Goal: Transaction & Acquisition: Purchase product/service

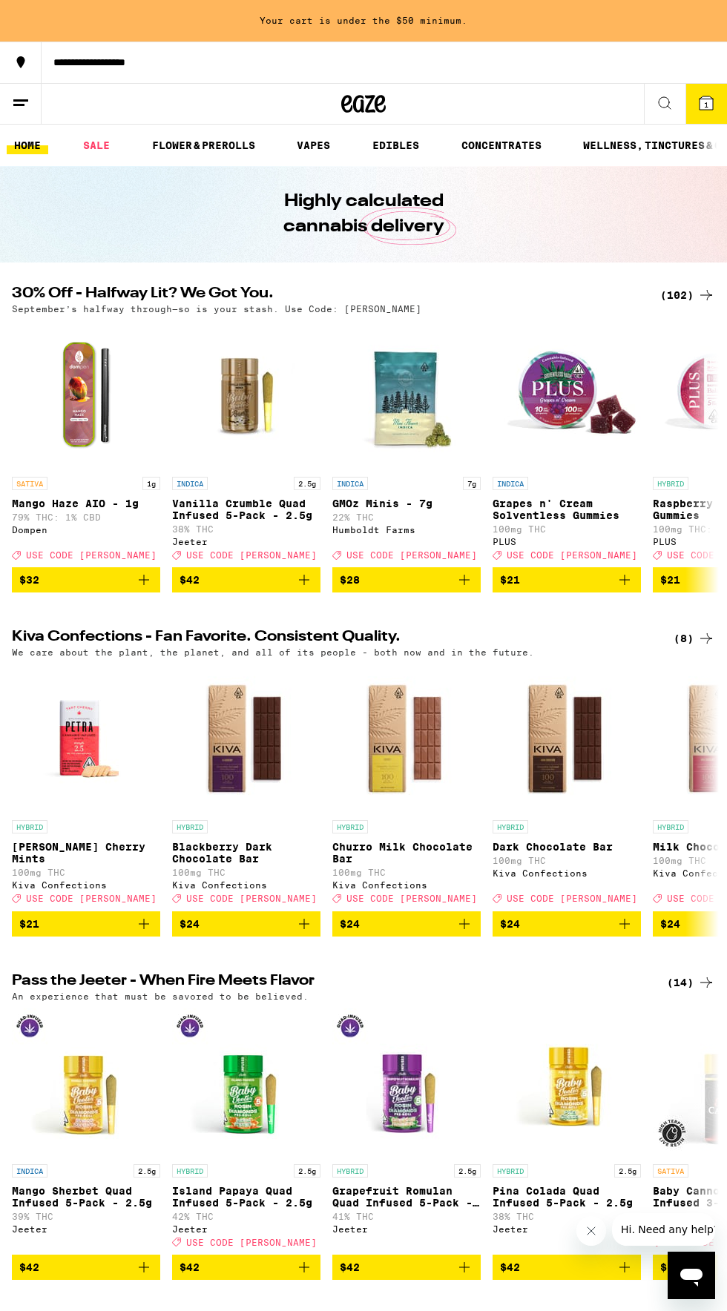
click at [677, 293] on div "(102)" at bounding box center [687, 295] width 55 height 18
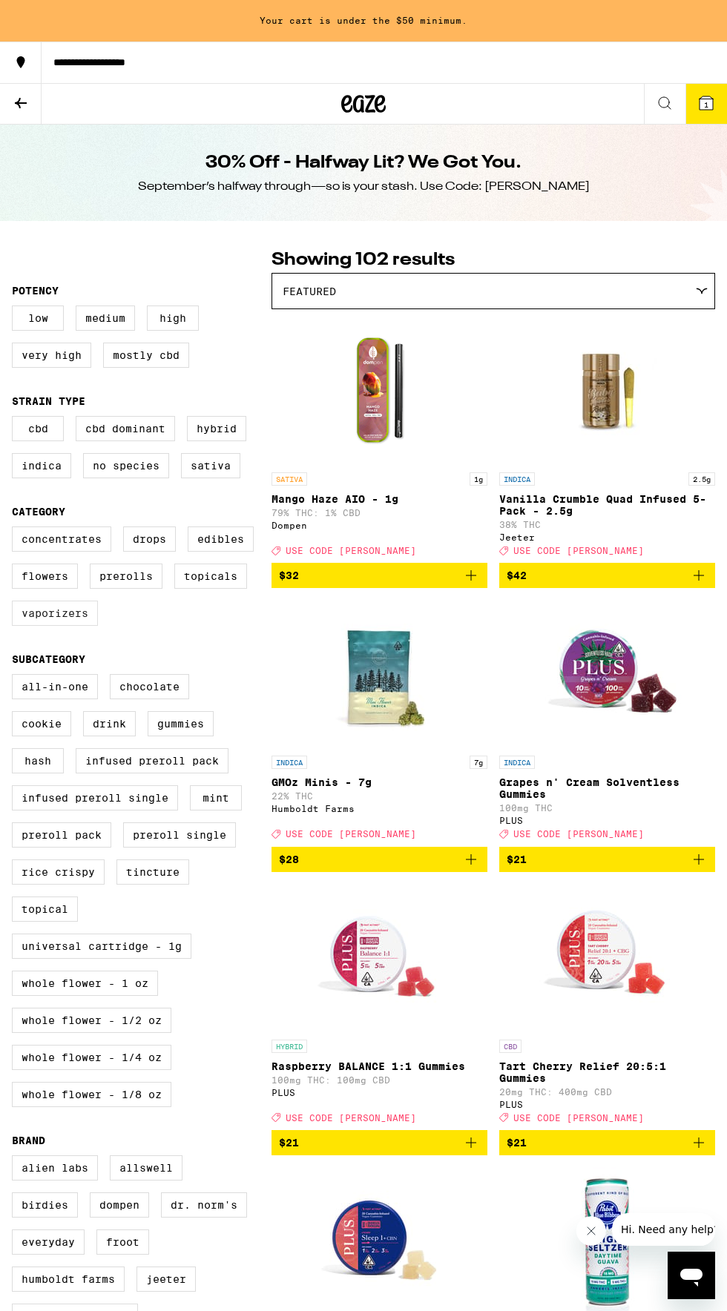
click at [65, 626] on label "Vaporizers" at bounding box center [55, 613] width 86 height 25
click at [16, 529] on input "Vaporizers" at bounding box center [15, 529] width 1 height 1
checkbox input "true"
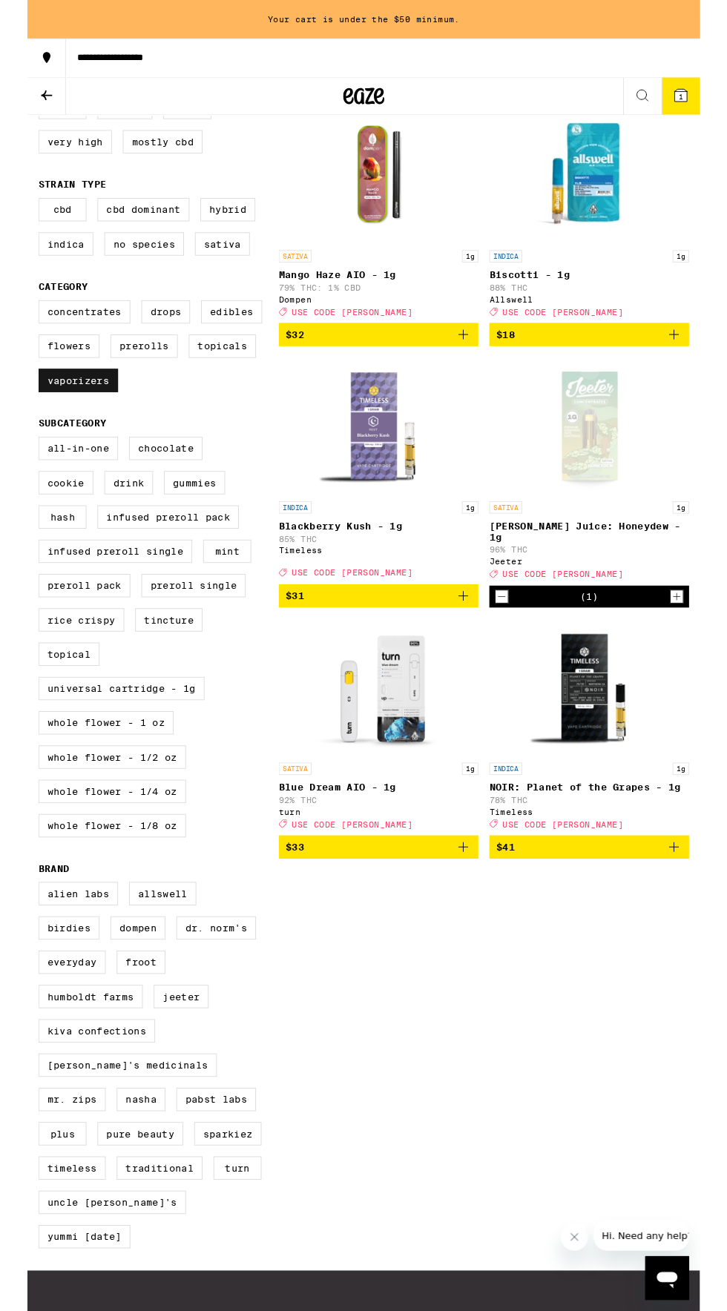
scroll to position [191, 0]
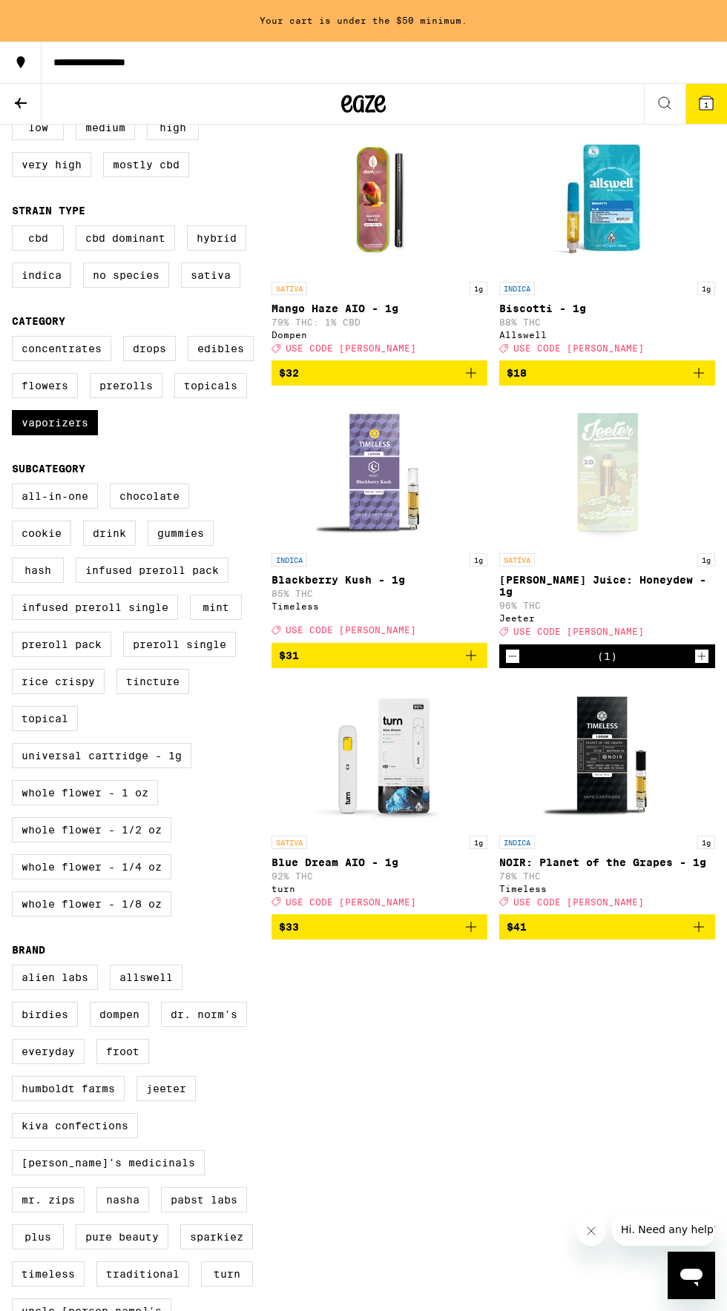
click at [679, 932] on span "$41" at bounding box center [606, 927] width 201 height 18
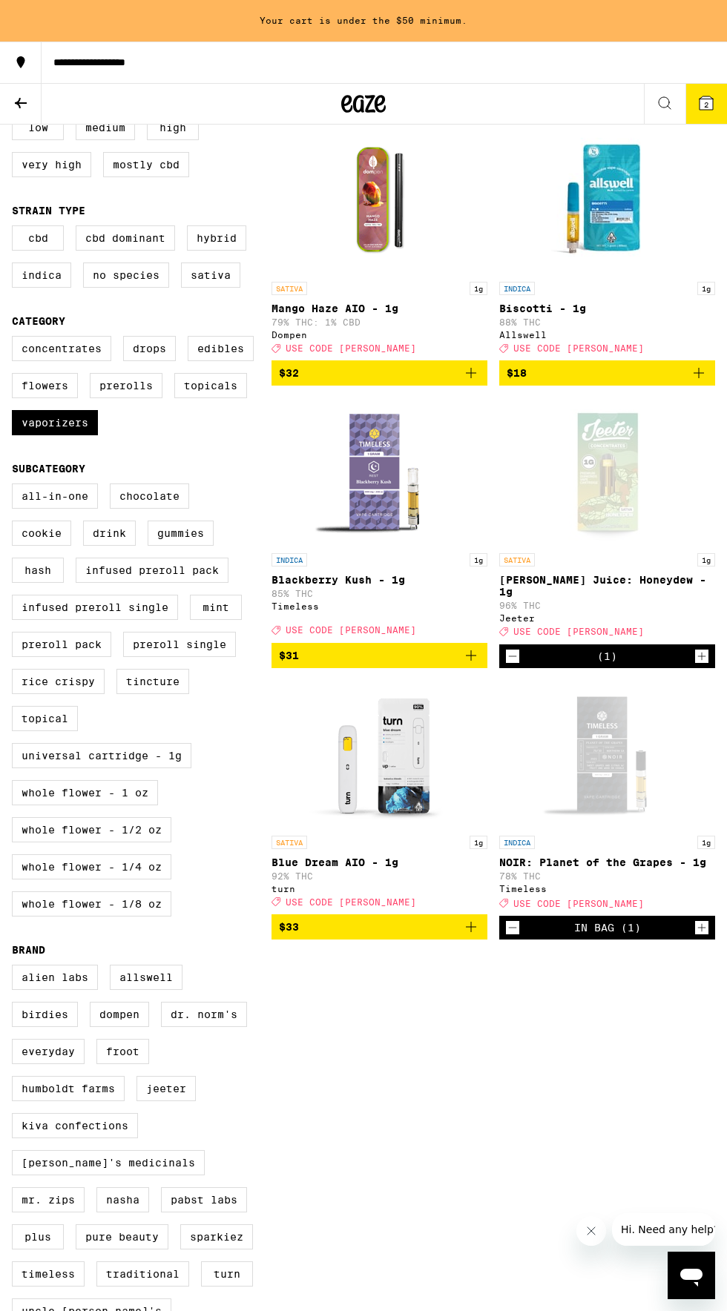
scroll to position [149, 0]
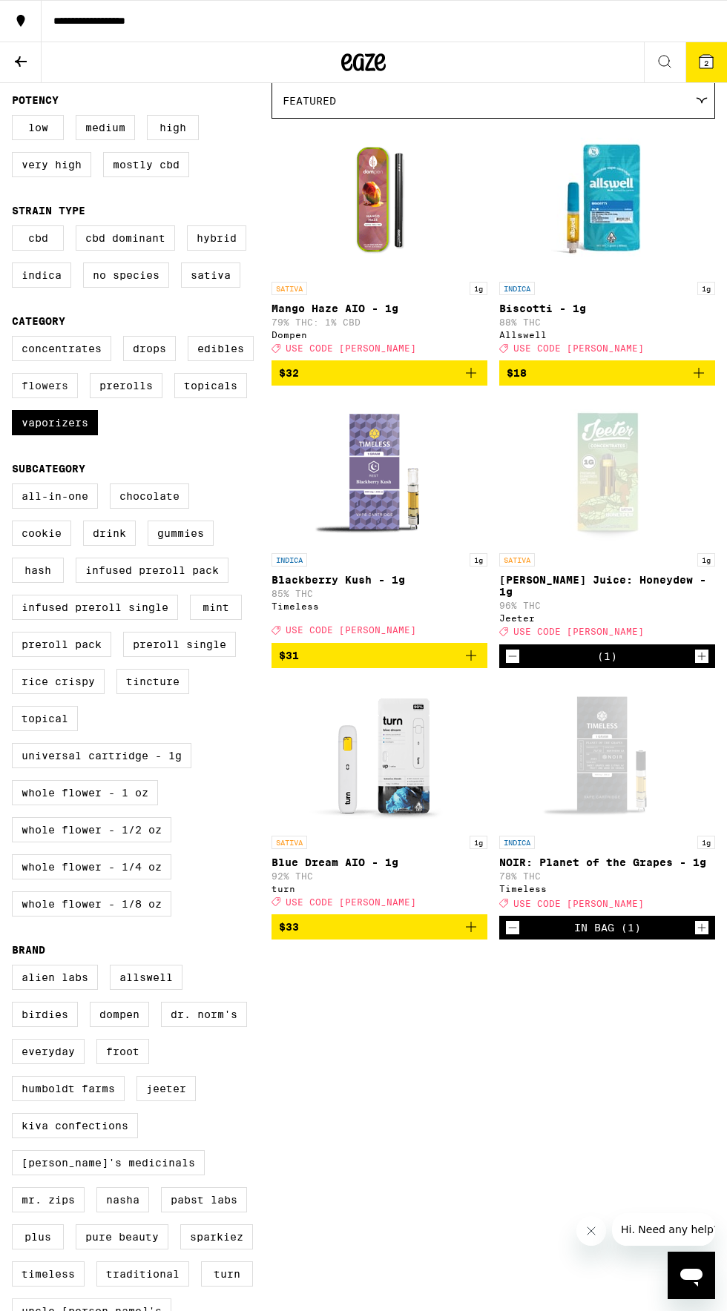
click at [48, 394] on label "Flowers" at bounding box center [45, 385] width 66 height 25
click at [16, 339] on input "Flowers" at bounding box center [15, 338] width 1 height 1
checkbox input "true"
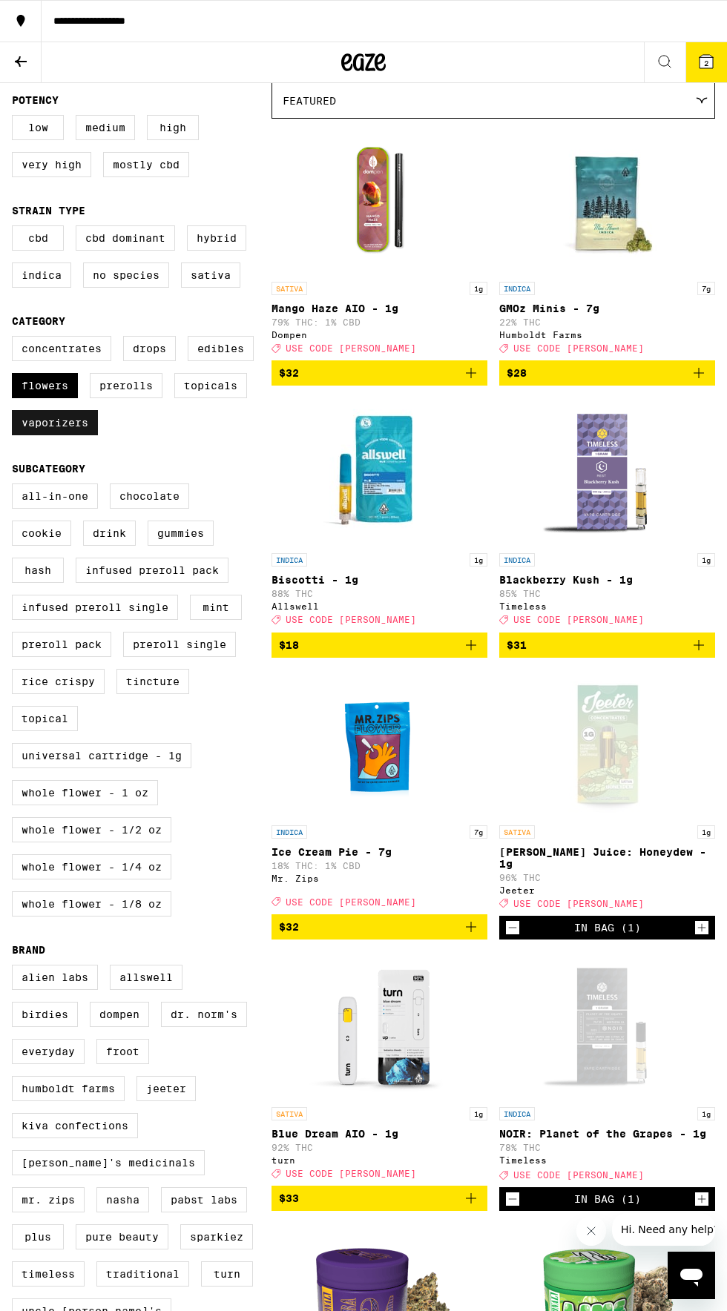
click at [58, 434] on label "Vaporizers" at bounding box center [55, 422] width 86 height 25
click at [16, 339] on input "Vaporizers" at bounding box center [15, 338] width 1 height 1
checkbox input "false"
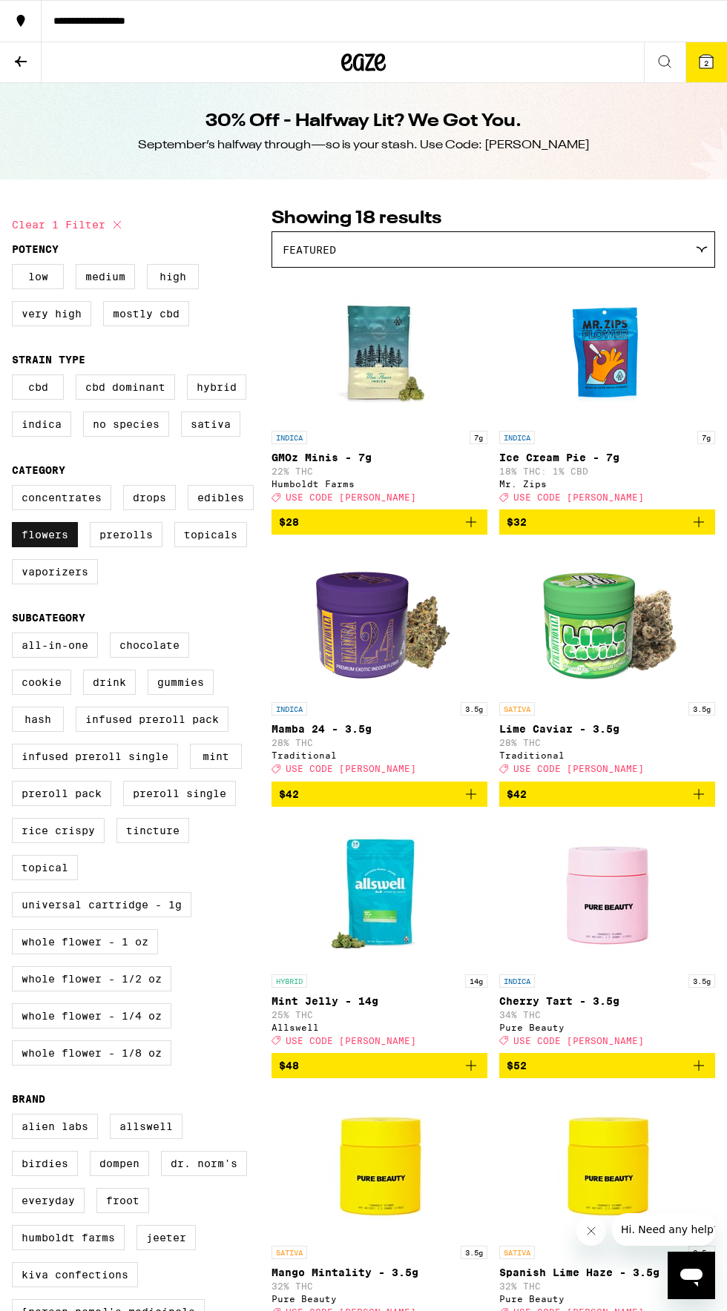
click at [52, 538] on label "Flowers" at bounding box center [45, 534] width 66 height 25
click at [16, 488] on input "Flowers" at bounding box center [15, 487] width 1 height 1
checkbox input "false"
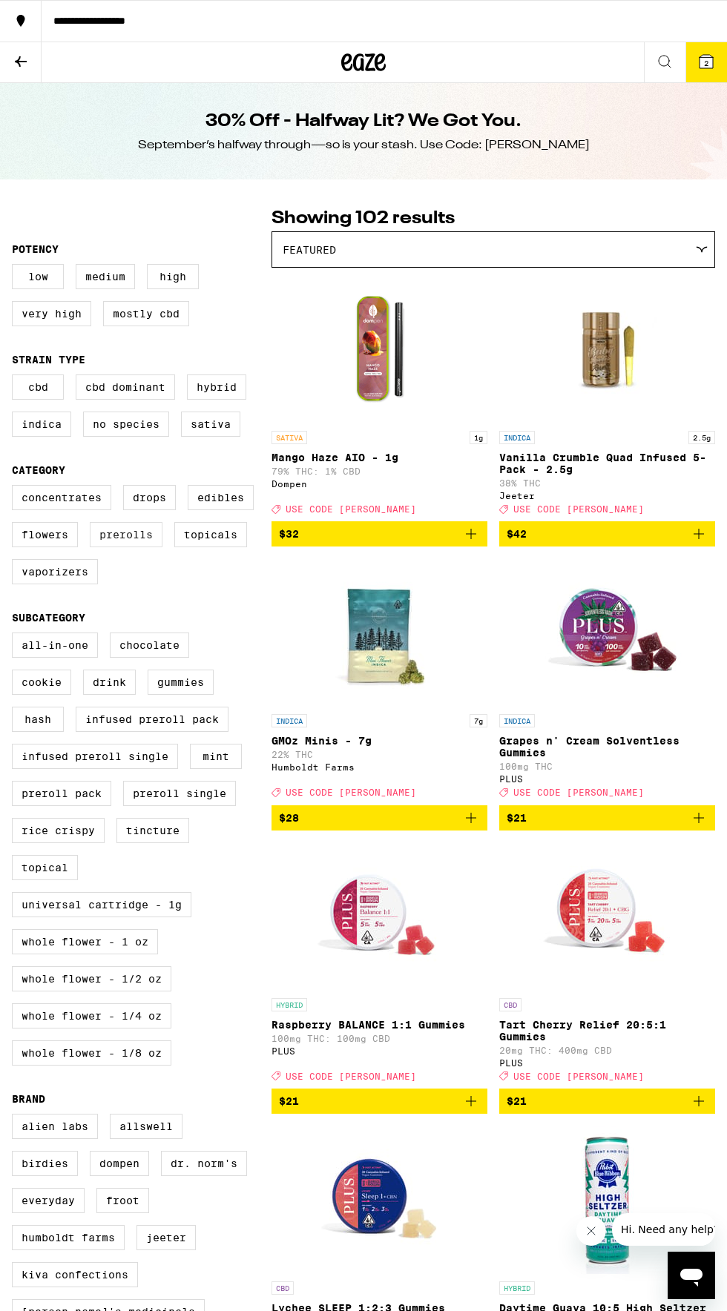
click at [129, 547] on label "Prerolls" at bounding box center [126, 534] width 73 height 25
click at [16, 488] on input "Prerolls" at bounding box center [15, 487] width 1 height 1
checkbox input "true"
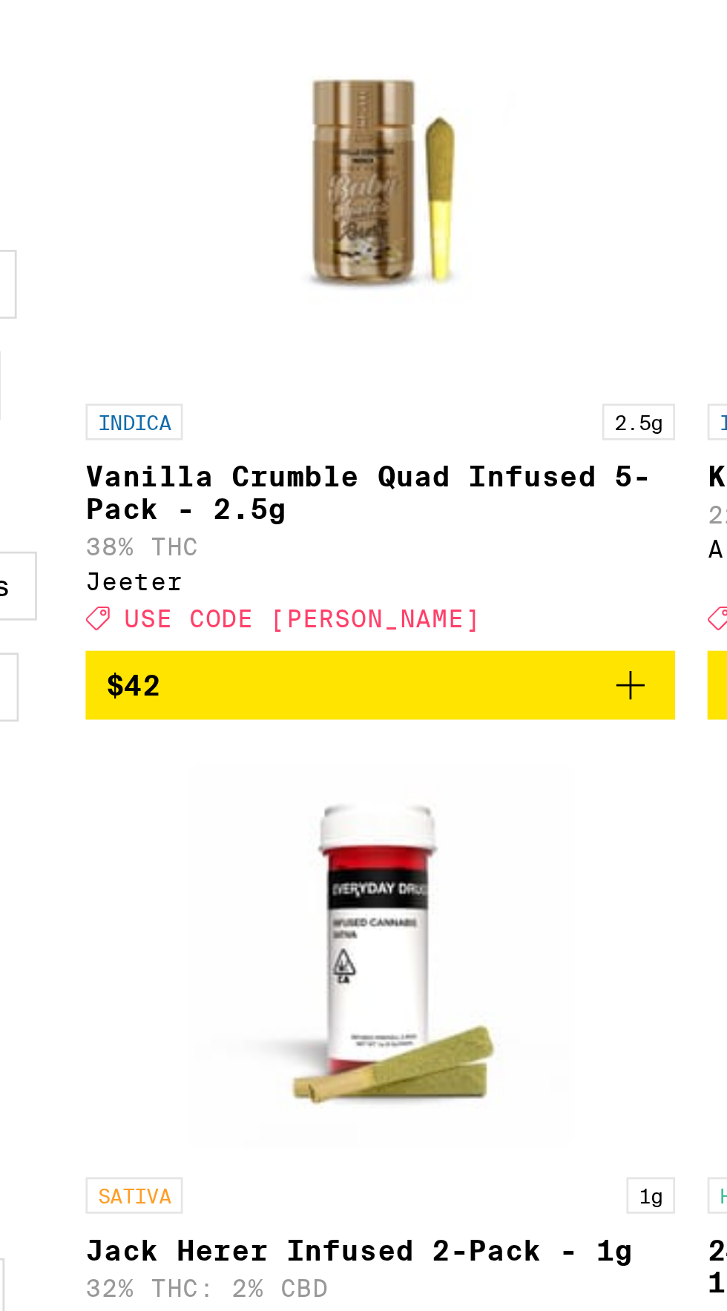
click at [472, 537] on icon "Add to bag" at bounding box center [471, 534] width 18 height 18
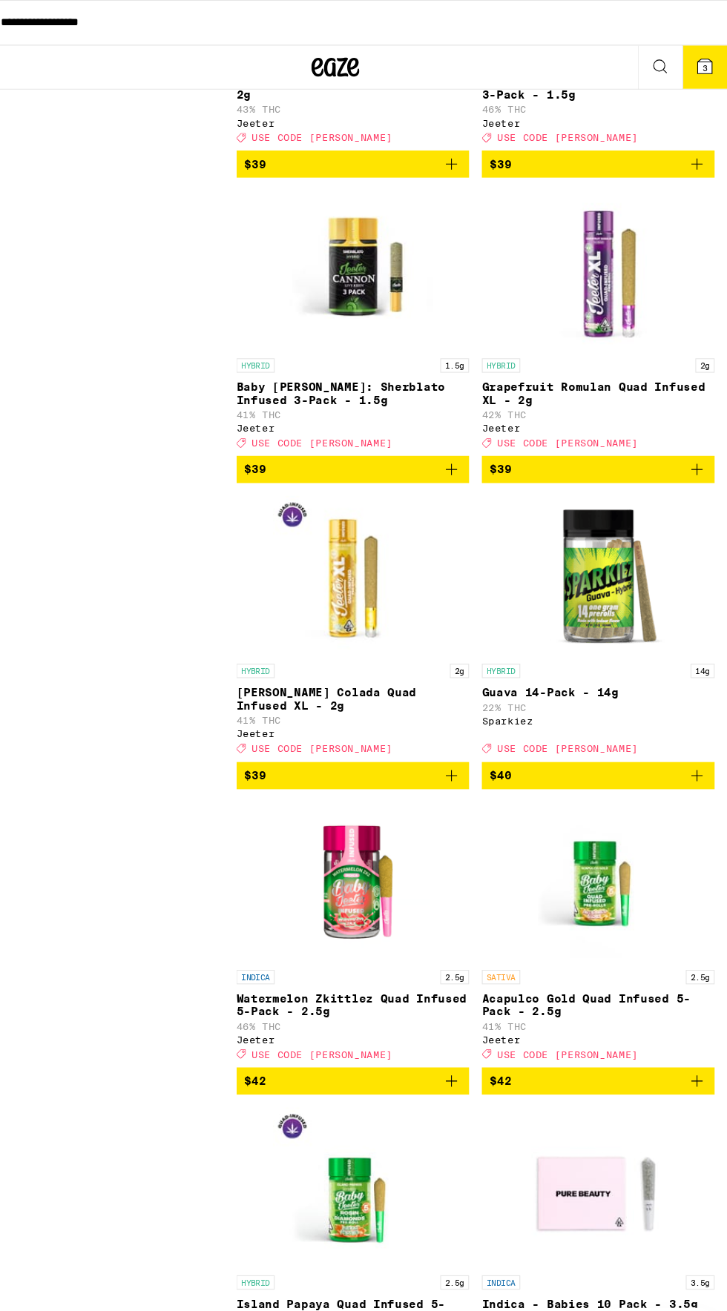
scroll to position [2328, 0]
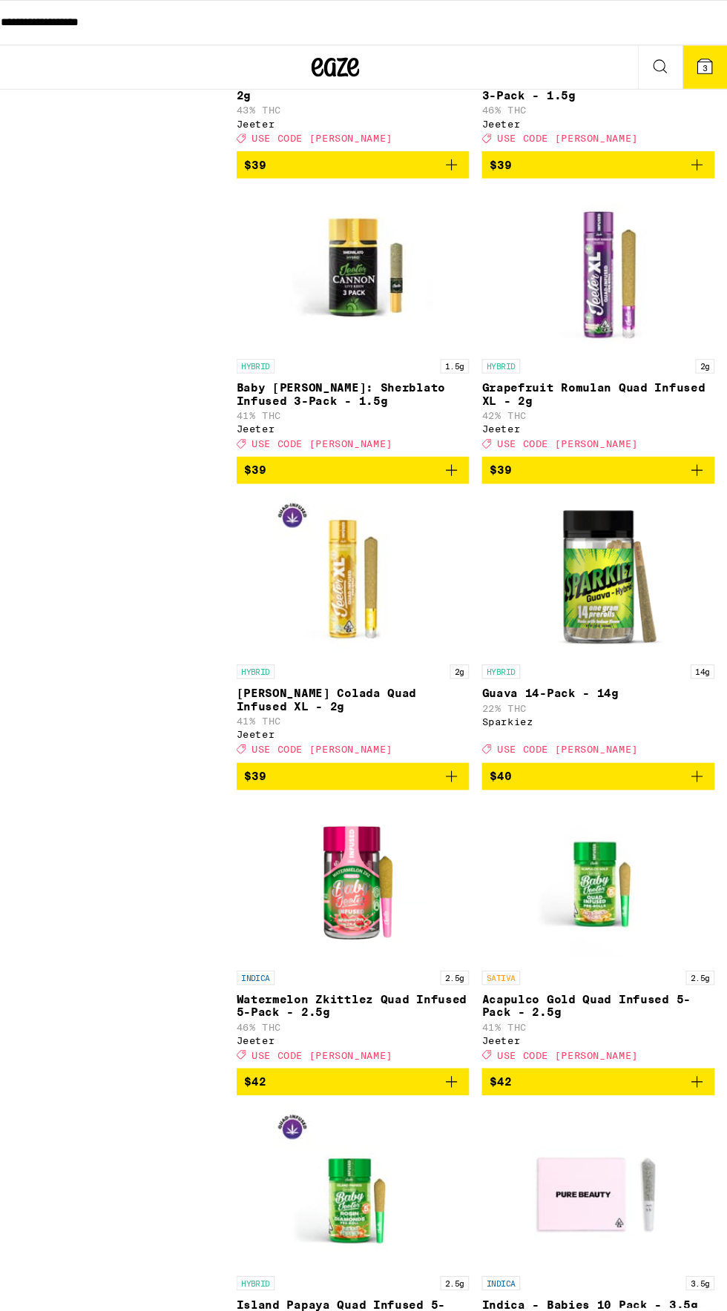
click at [684, 729] on span "$40" at bounding box center [606, 720] width 201 height 18
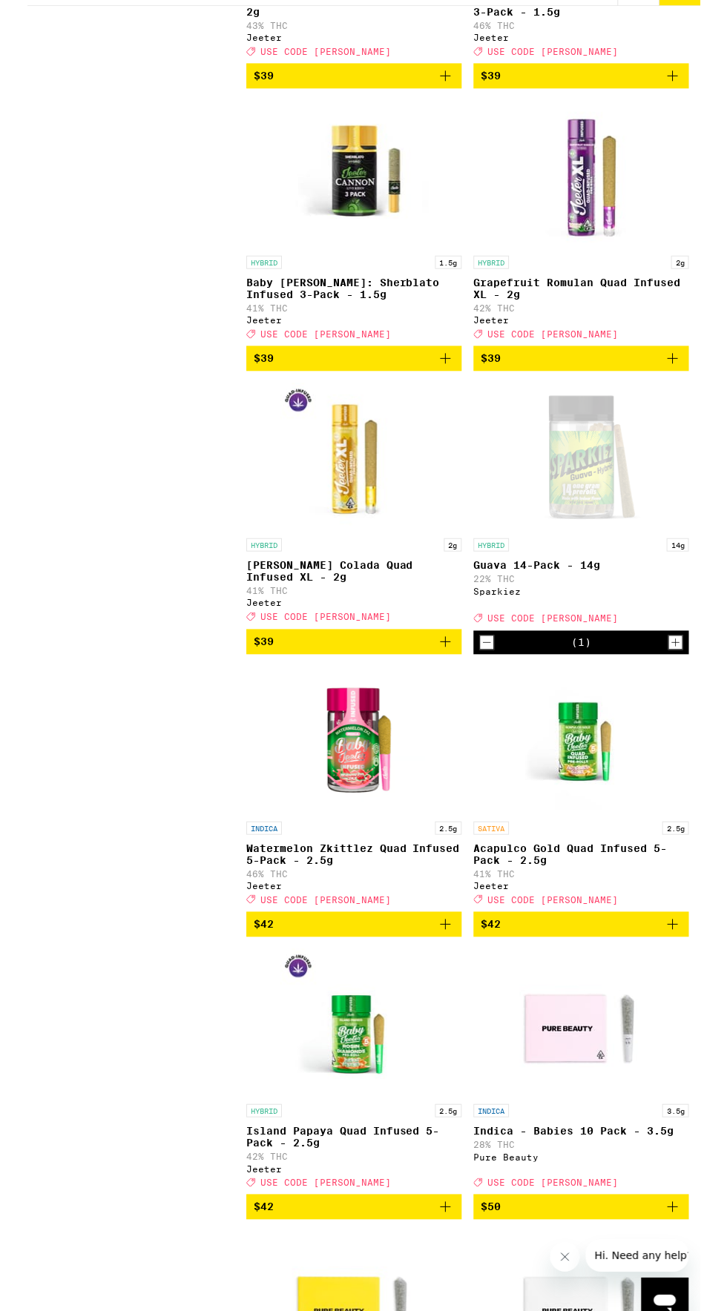
click at [680, 1012] on span "$42" at bounding box center [606, 1003] width 201 height 18
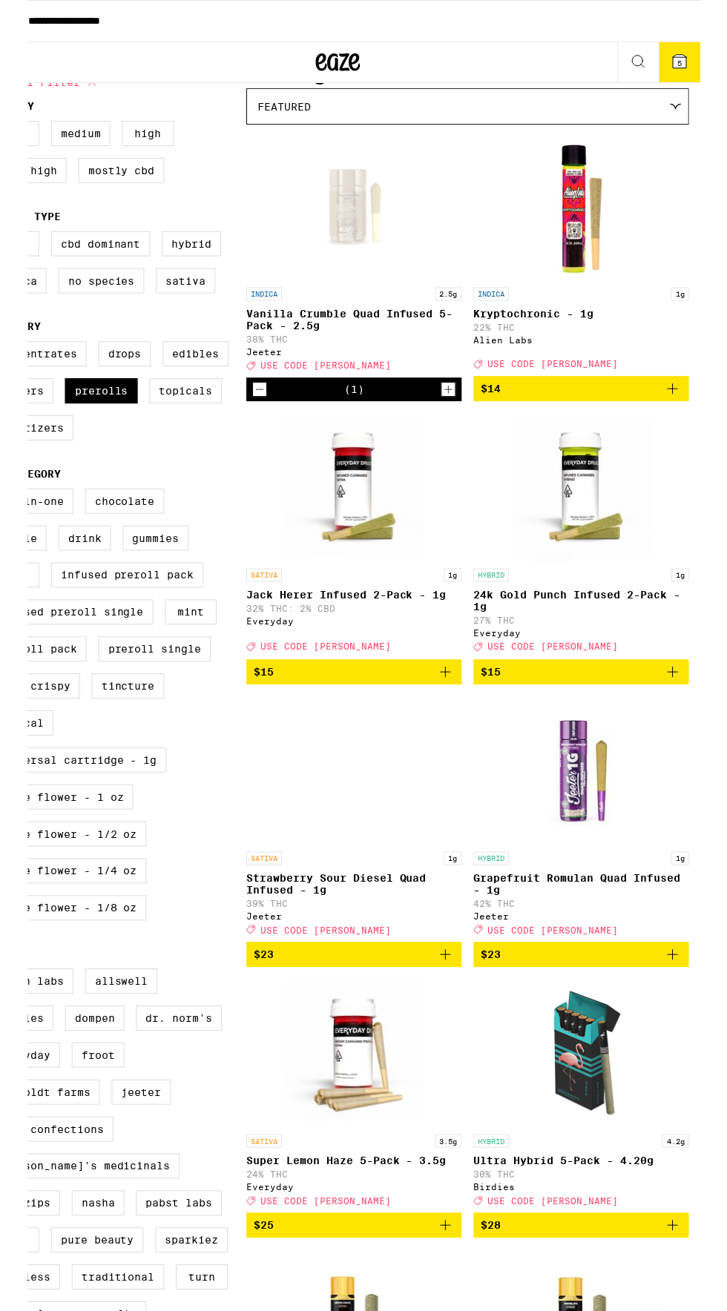
scroll to position [0, 0]
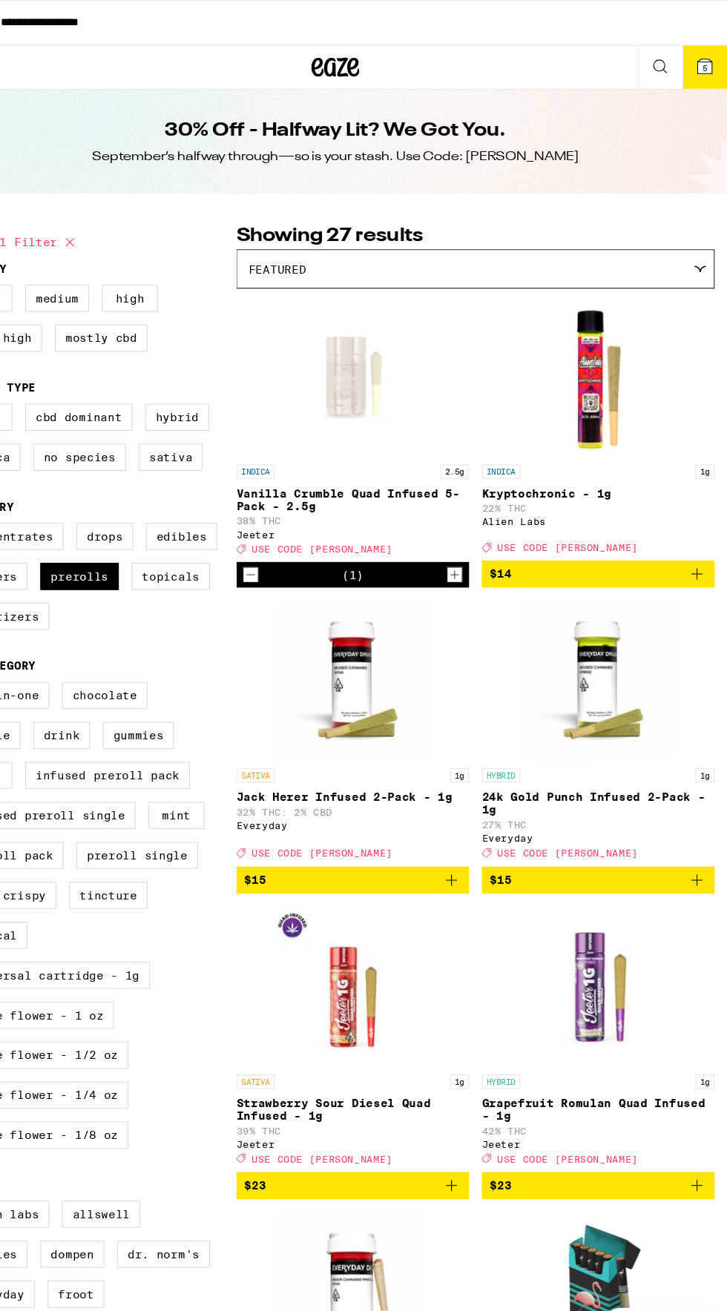
click at [700, 66] on icon at bounding box center [705, 61] width 13 height 13
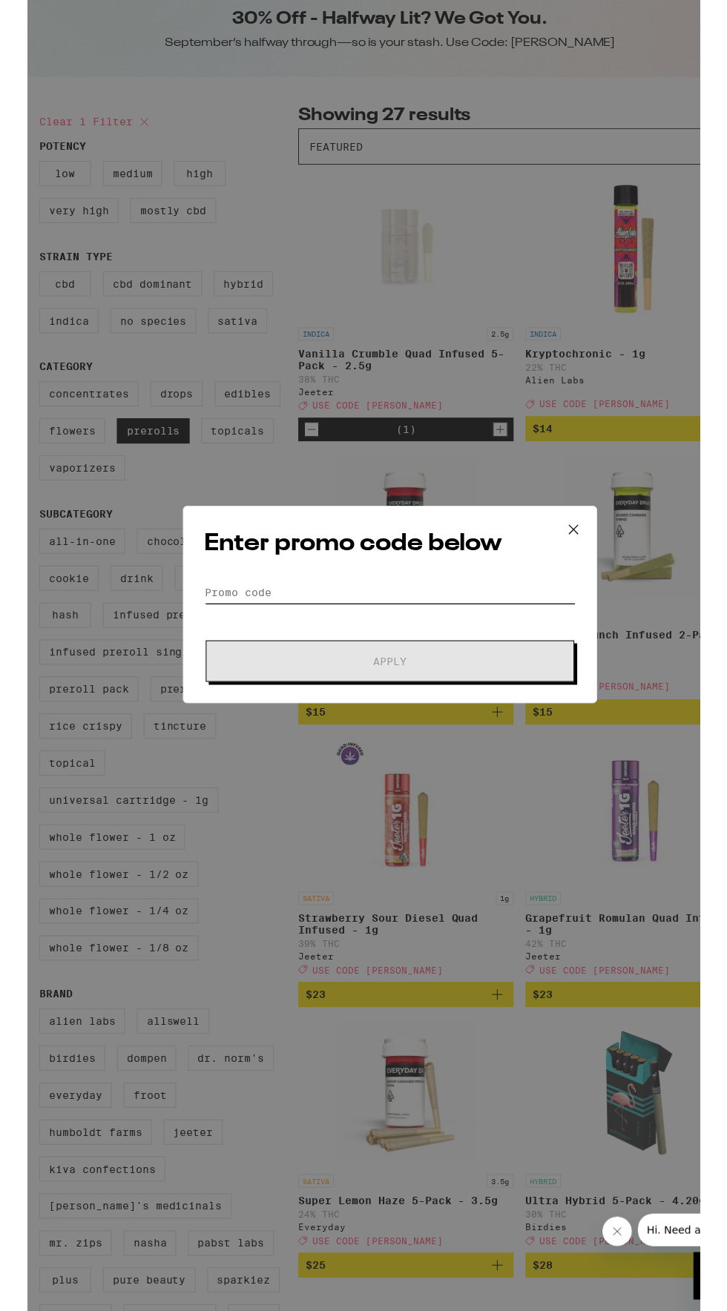
click at [249, 690] on input "Promo Code" at bounding box center [363, 696] width 372 height 22
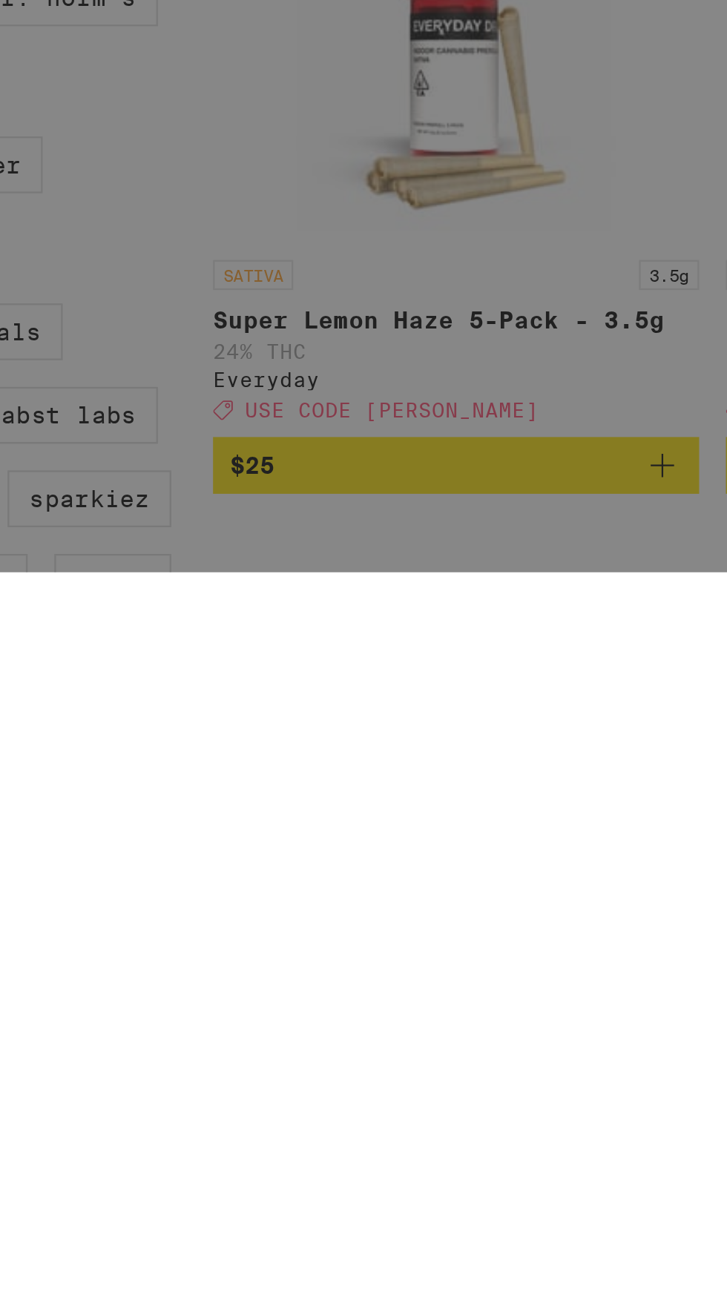
scroll to position [108, 0]
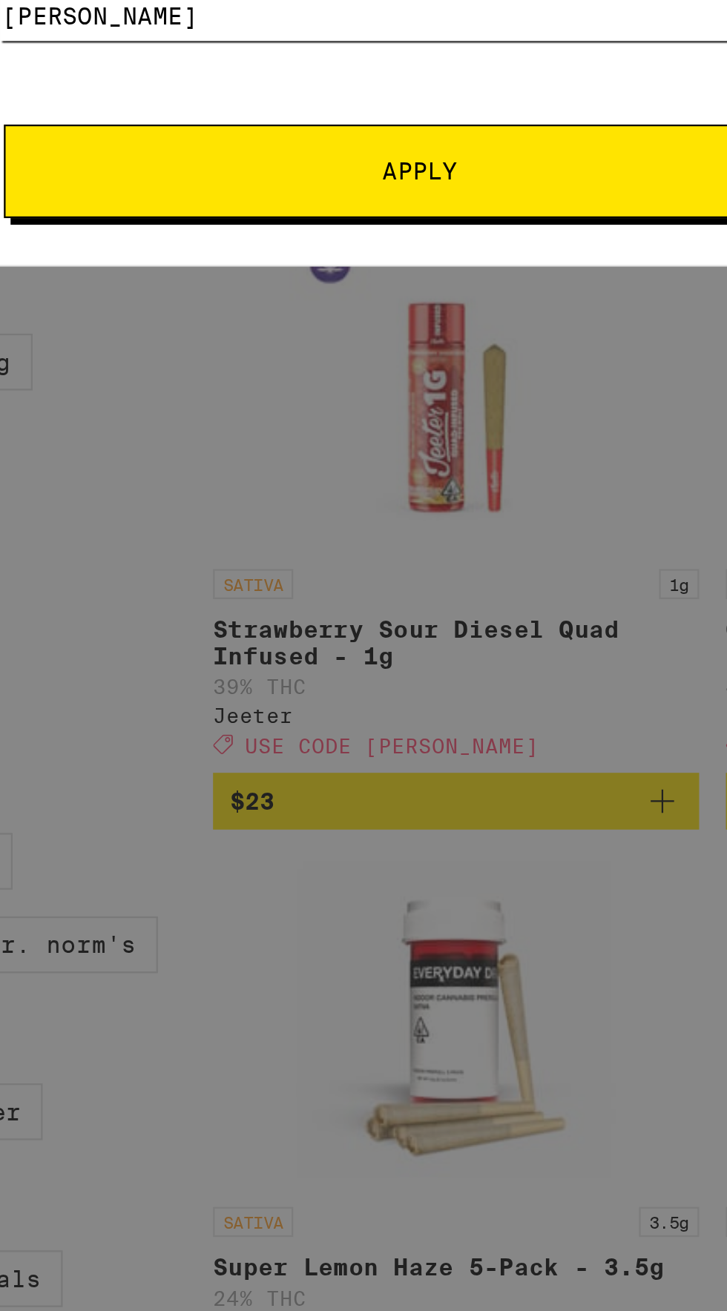
type input "[PERSON_NAME]"
click at [240, 701] on button "Apply" at bounding box center [363, 713] width 369 height 42
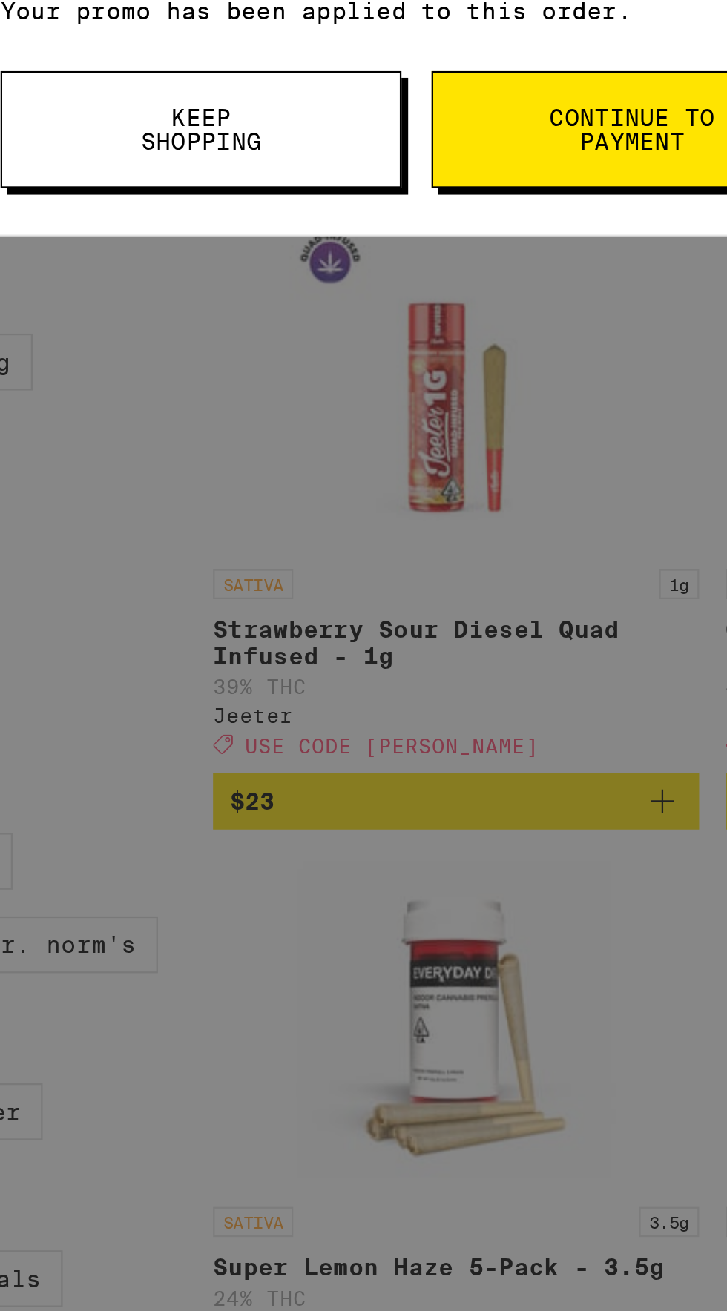
click at [252, 687] on span "Keep Shopping" at bounding box center [266, 694] width 76 height 21
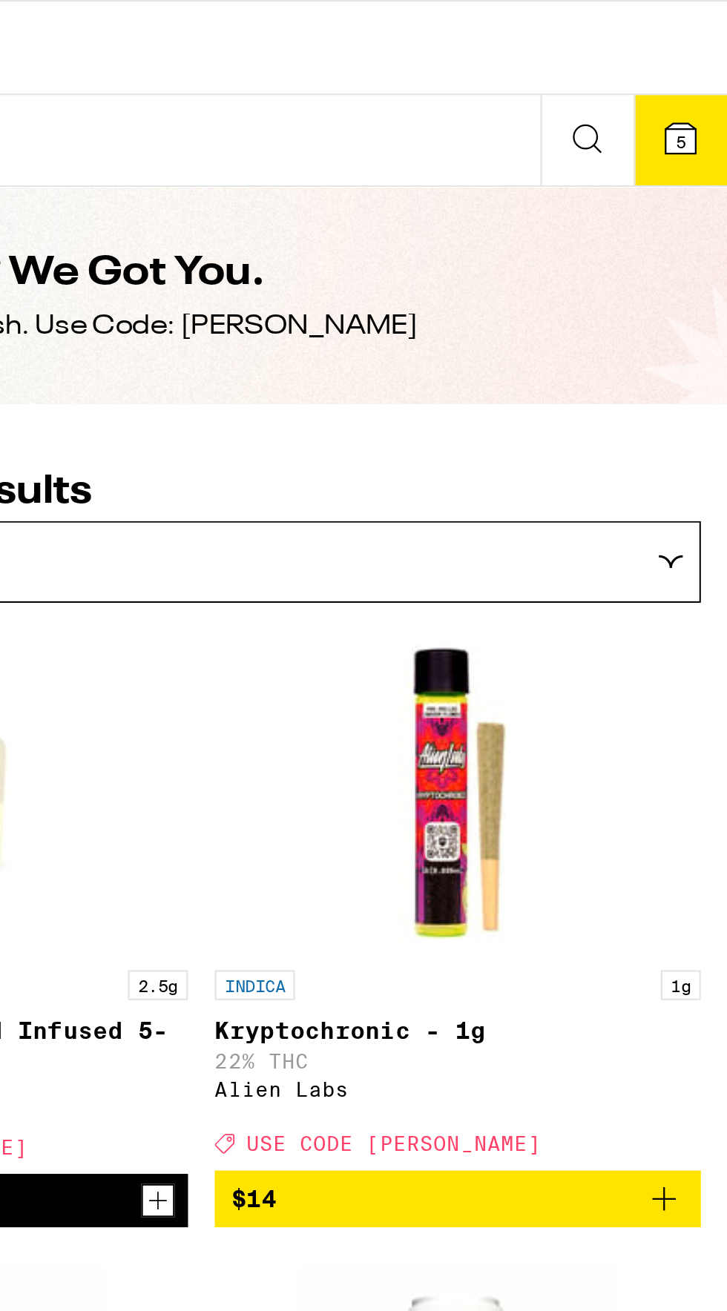
click at [708, 61] on span "5" at bounding box center [706, 63] width 4 height 9
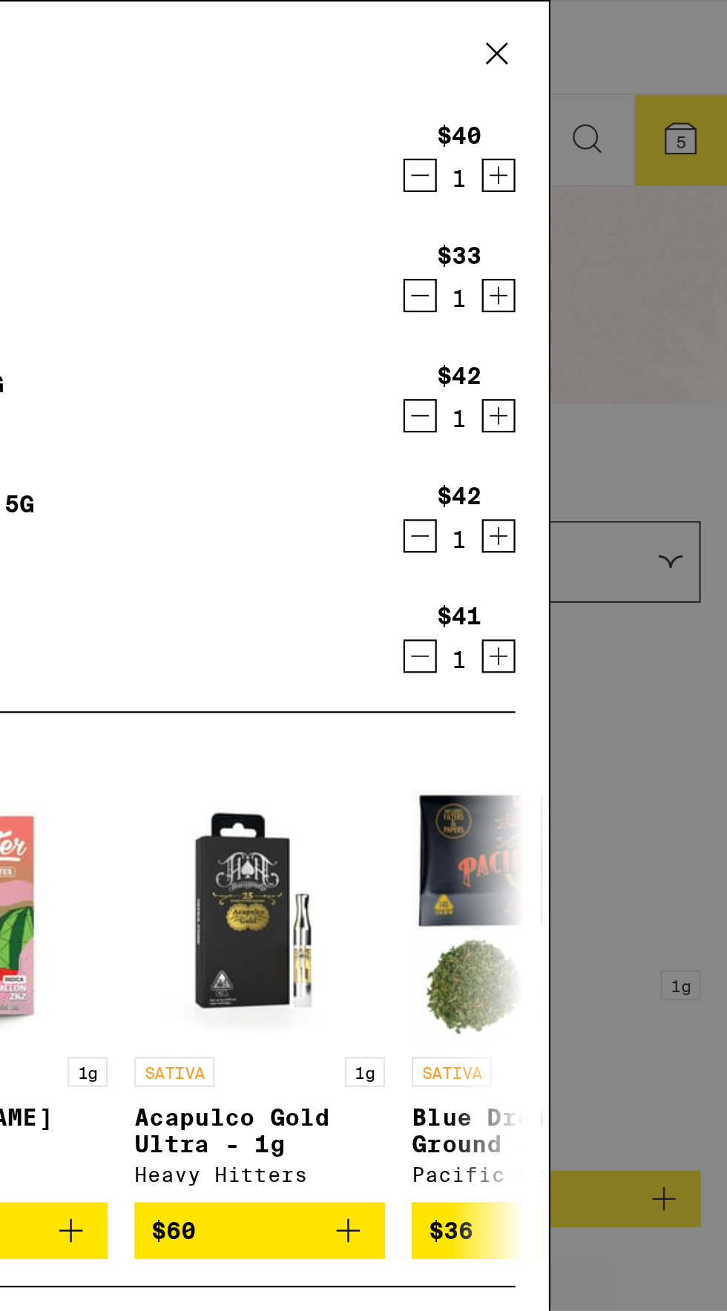
click at [628, 33] on icon at bounding box center [624, 24] width 22 height 22
